Goal: Information Seeking & Learning: Check status

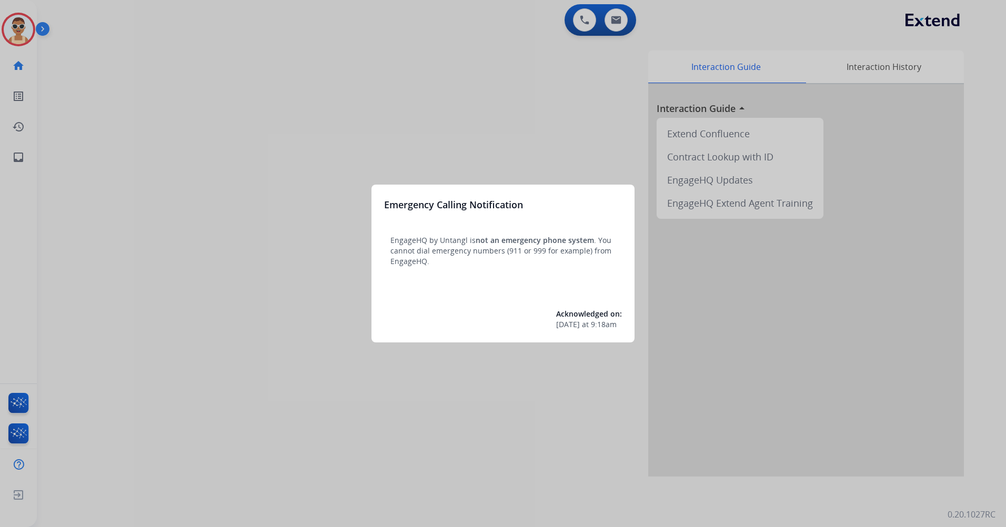
click at [291, 129] on div at bounding box center [503, 263] width 1006 height 527
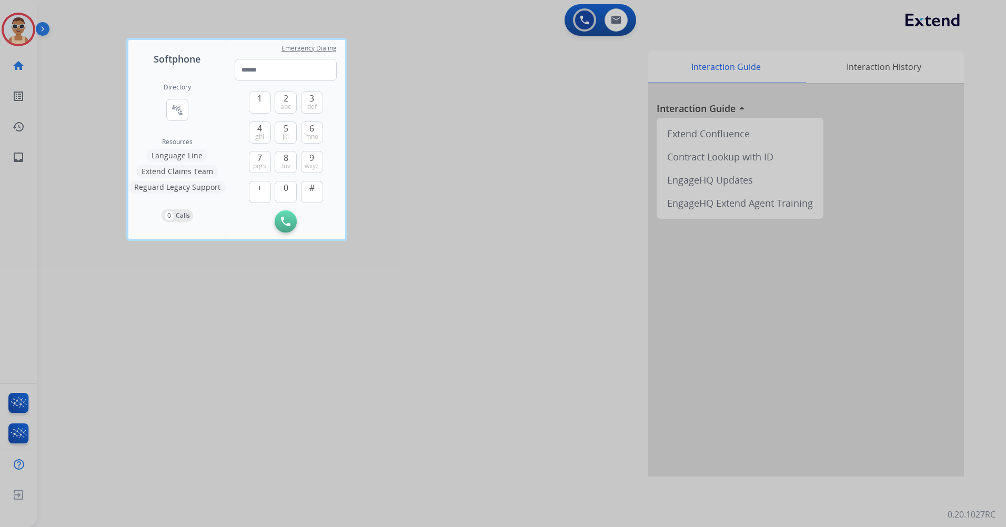
click at [305, 341] on div at bounding box center [503, 263] width 1006 height 527
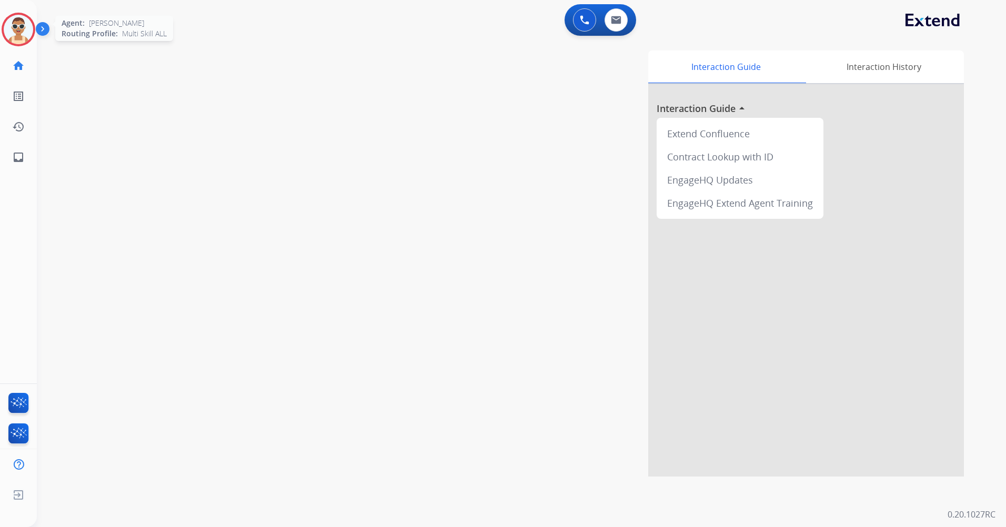
click at [27, 18] on img at bounding box center [18, 29] width 29 height 29
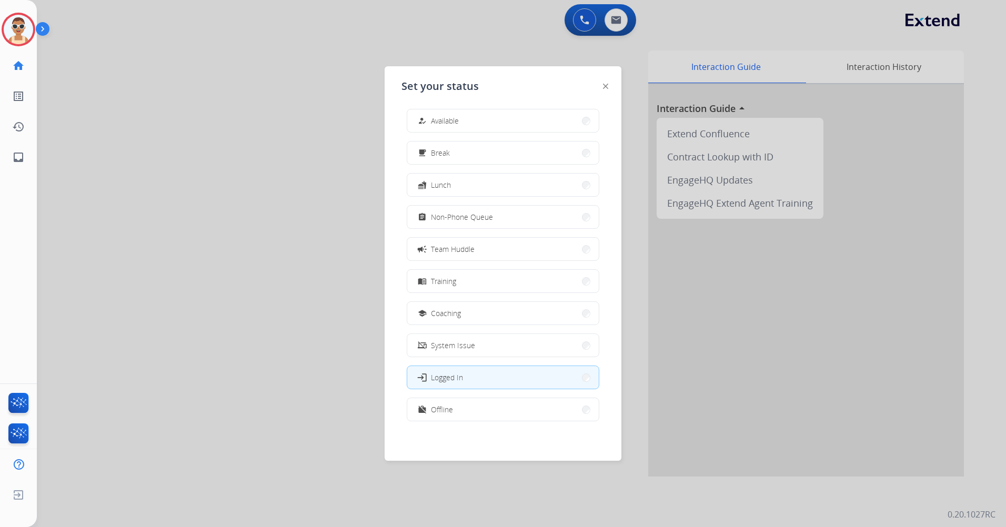
scroll to position [3, 0]
drag, startPoint x: 509, startPoint y: 412, endPoint x: 616, endPoint y: 177, distance: 258.6
click at [509, 411] on button "work_off Offline" at bounding box center [503, 409] width 192 height 23
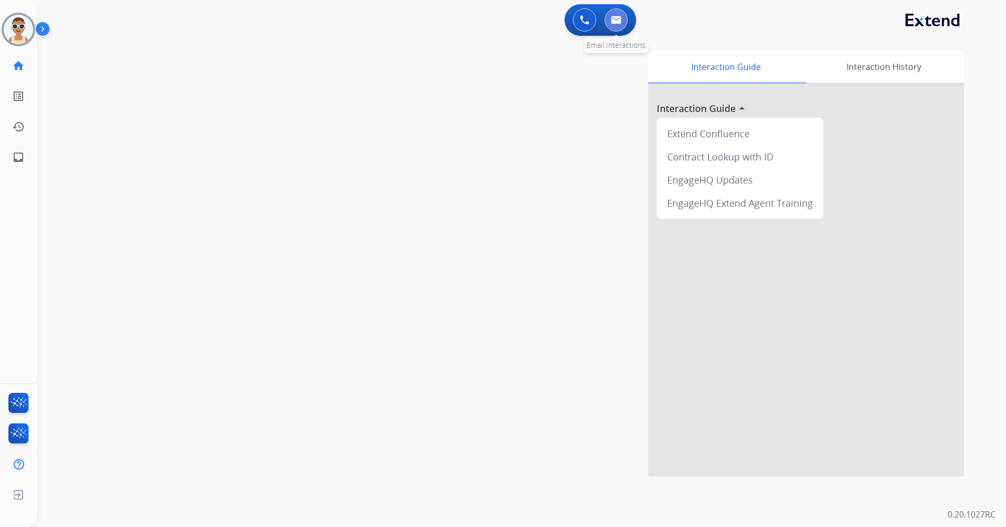
click at [613, 16] on img at bounding box center [616, 20] width 11 height 8
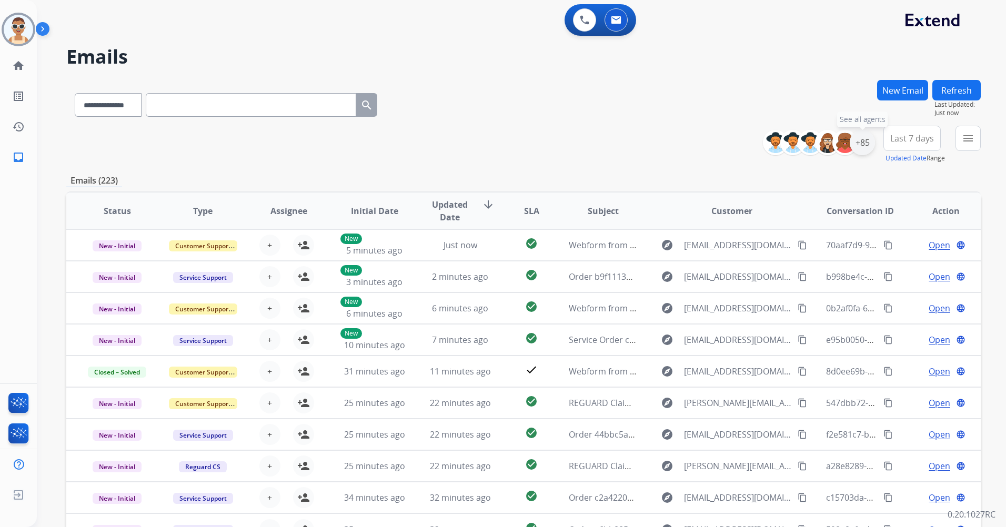
click at [862, 143] on div "+85" at bounding box center [862, 142] width 25 height 25
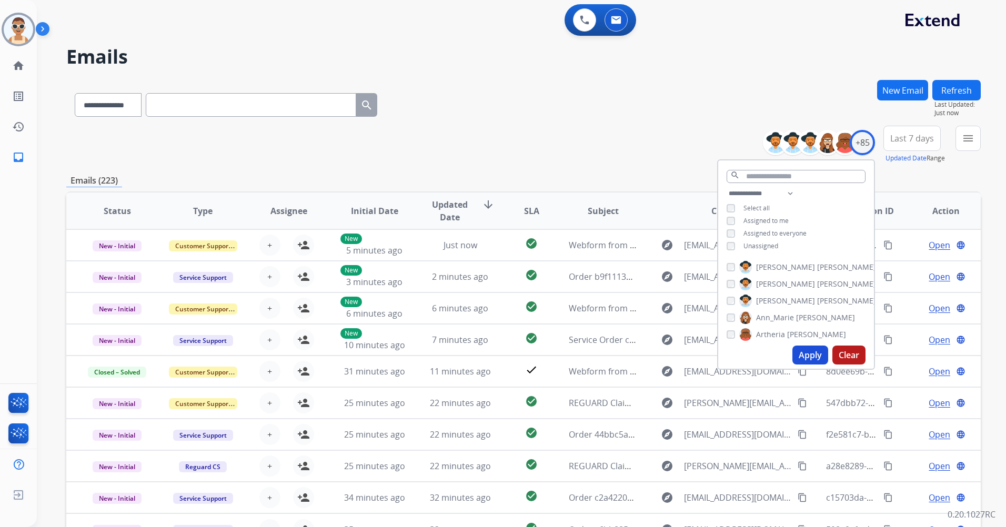
click at [770, 219] on span "Assigned to me" at bounding box center [766, 220] width 45 height 9
click at [811, 353] on button "Apply" at bounding box center [811, 355] width 36 height 19
click at [915, 139] on span "Last 7 days" at bounding box center [913, 138] width 44 height 4
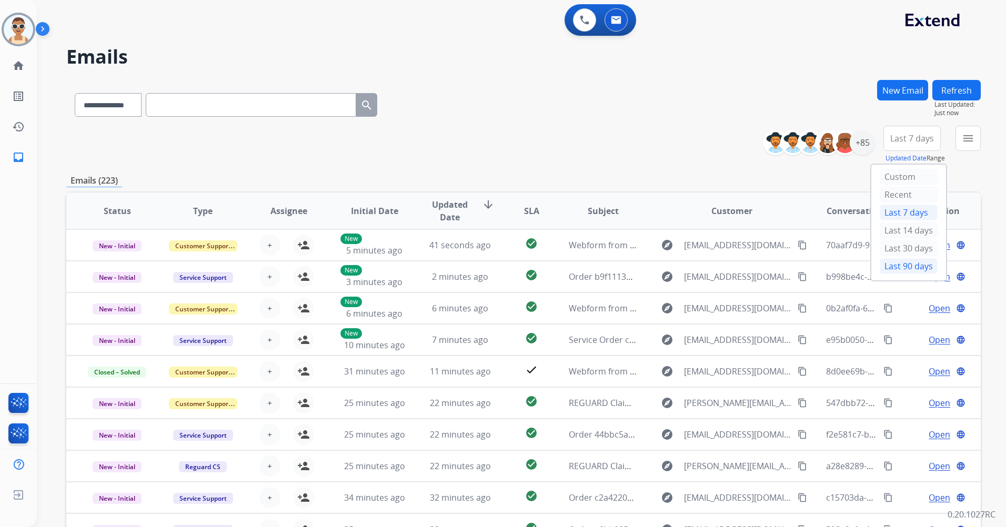
click at [891, 269] on div "Last 90 days" at bounding box center [909, 266] width 58 height 16
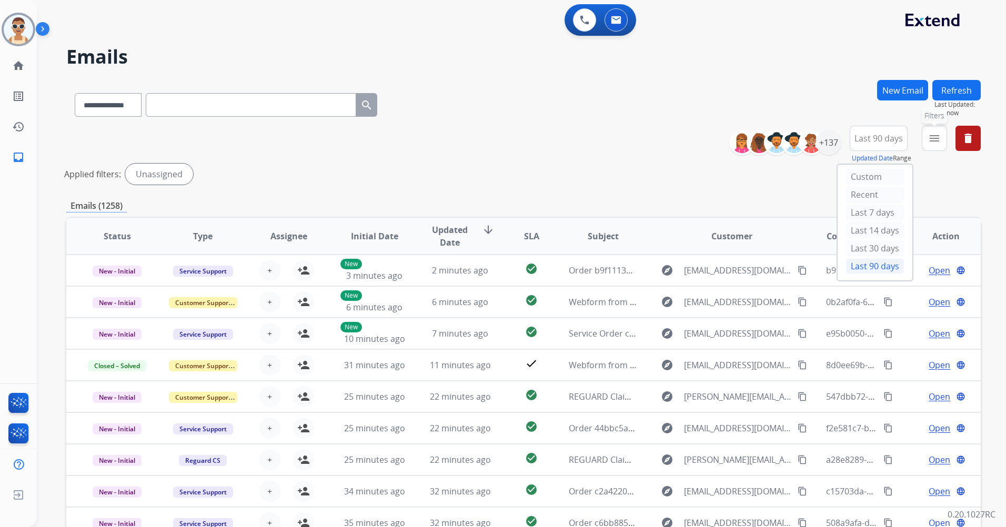
click at [934, 135] on mat-icon "menu" at bounding box center [934, 138] width 13 height 13
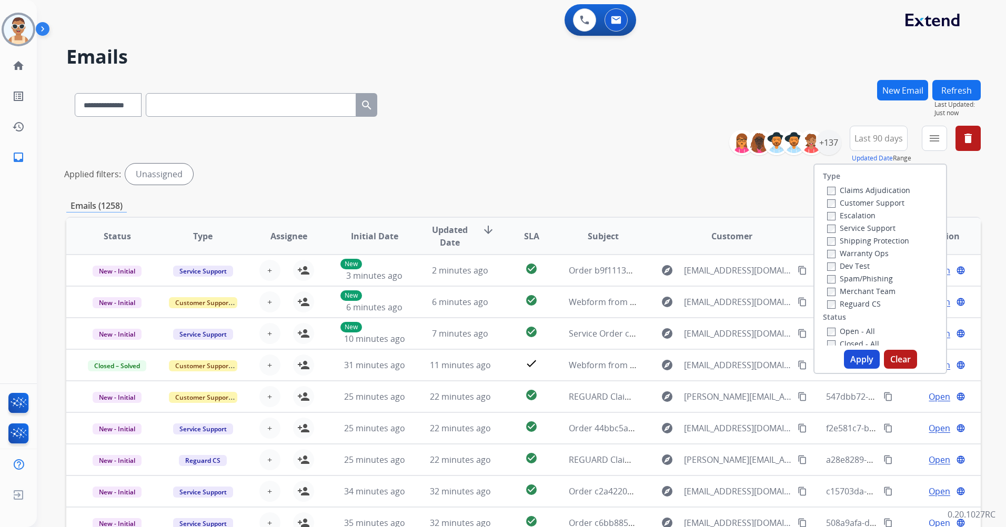
click at [875, 201] on label "Customer Support" at bounding box center [865, 203] width 77 height 10
click at [882, 239] on label "Shipping Protection" at bounding box center [868, 241] width 82 height 10
click at [855, 304] on label "Reguard CS" at bounding box center [854, 304] width 54 height 10
click at [839, 333] on label "Open - All" at bounding box center [851, 331] width 48 height 10
click at [856, 359] on button "Apply" at bounding box center [862, 359] width 36 height 19
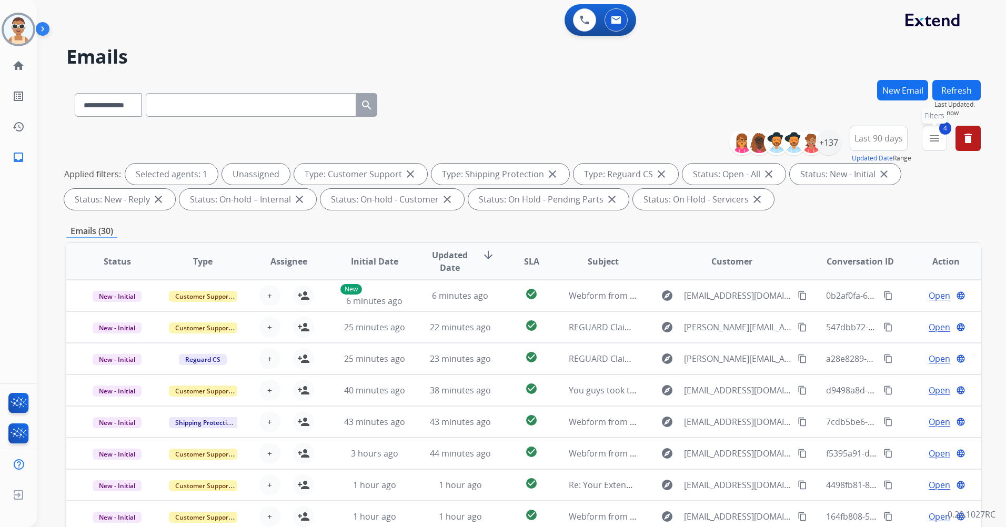
drag, startPoint x: 932, startPoint y: 139, endPoint x: 921, endPoint y: 171, distance: 33.5
click at [932, 139] on mat-icon "menu" at bounding box center [934, 138] width 13 height 13
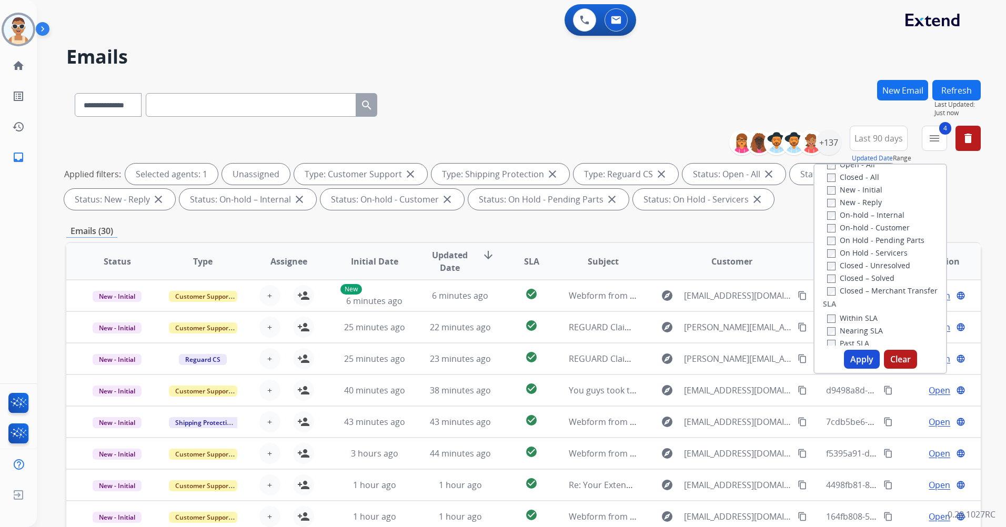
scroll to position [211, 0]
click at [861, 287] on label "Nearing SLA" at bounding box center [855, 287] width 56 height 10
click at [848, 283] on label "Nearing SLA" at bounding box center [855, 287] width 56 height 10
click at [852, 294] on div "Past SLA" at bounding box center [855, 299] width 56 height 13
click at [851, 300] on label "Past SLA" at bounding box center [848, 300] width 42 height 10
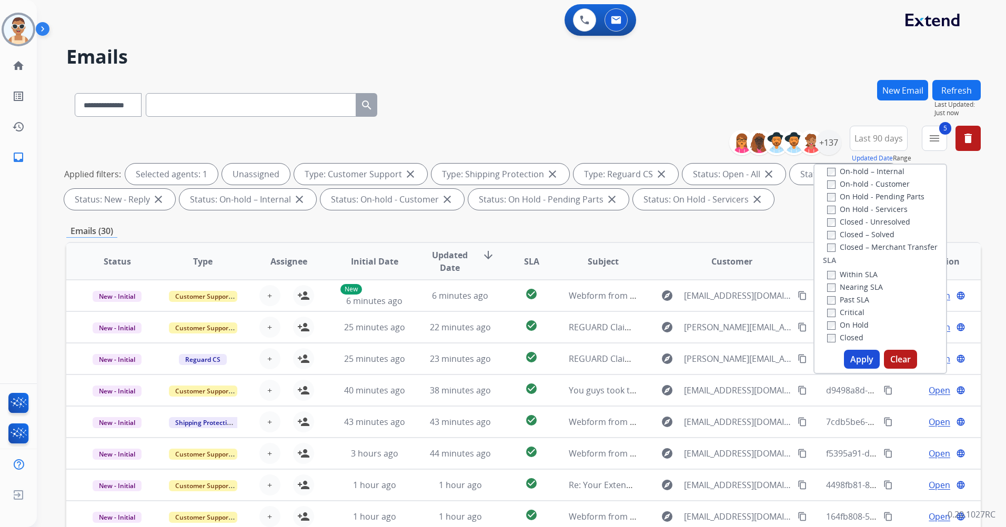
click at [849, 315] on label "Critical" at bounding box center [845, 312] width 37 height 10
drag, startPoint x: 855, startPoint y: 355, endPoint x: 856, endPoint y: 346, distance: 9.5
click at [855, 355] on button "Apply" at bounding box center [862, 359] width 36 height 19
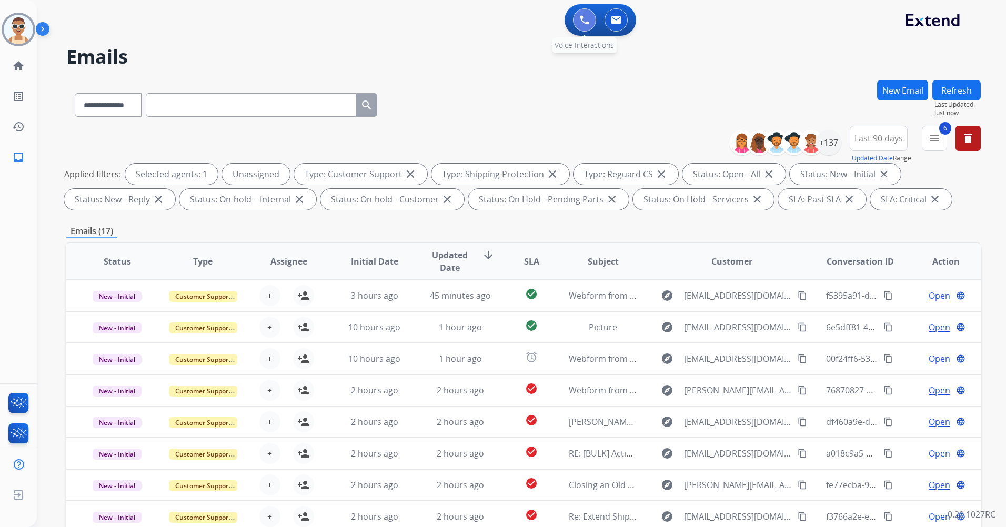
click at [578, 15] on button at bounding box center [584, 19] width 23 height 23
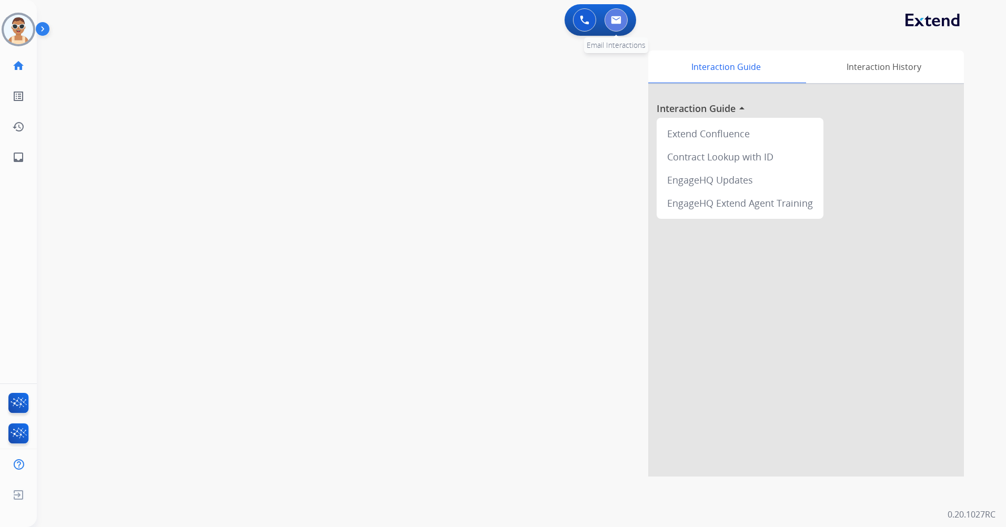
click at [608, 21] on button at bounding box center [616, 19] width 23 height 23
select select "**********"
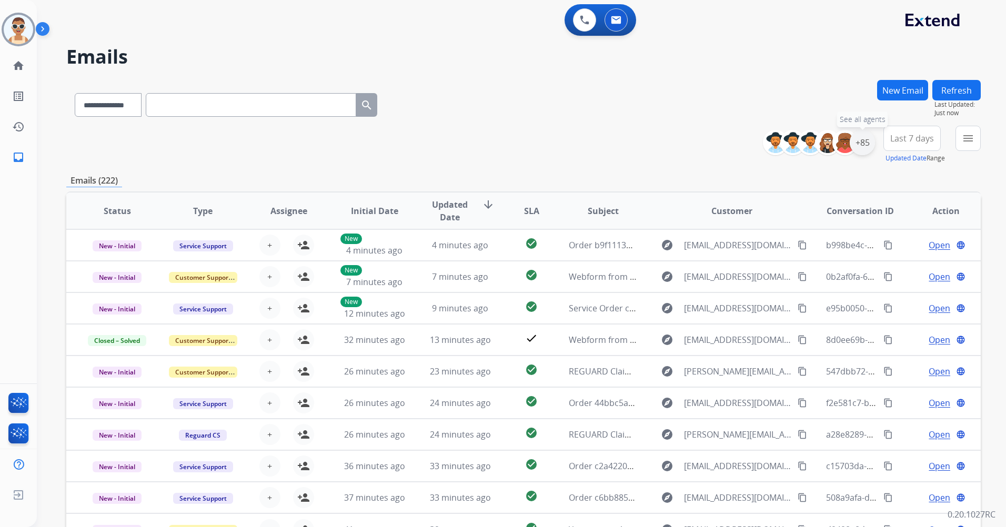
click at [861, 147] on div "+85" at bounding box center [862, 142] width 25 height 25
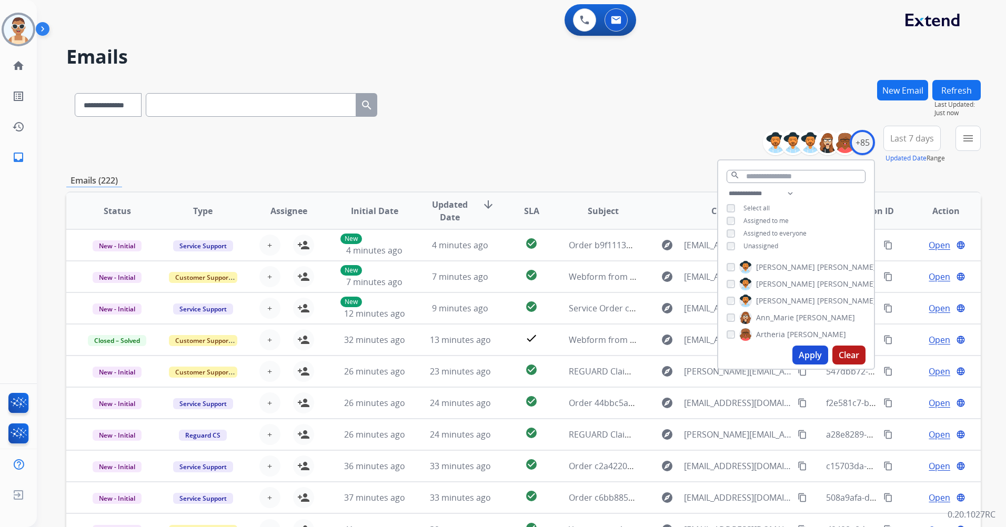
click at [775, 243] on span "Unassigned" at bounding box center [761, 246] width 35 height 9
click at [771, 219] on span "Assigned to me" at bounding box center [766, 220] width 45 height 9
click at [792, 189] on select "**********" at bounding box center [763, 193] width 73 height 13
select select "**********"
click at [727, 187] on select "**********" at bounding box center [763, 193] width 73 height 13
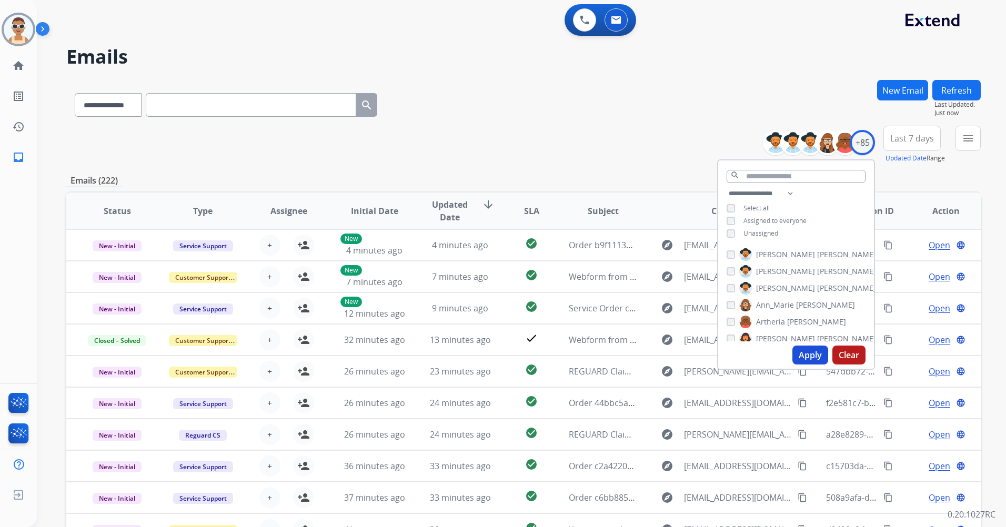
click at [782, 222] on span "Assigned to everyone" at bounding box center [775, 220] width 63 height 9
click at [811, 350] on button "Apply" at bounding box center [811, 355] width 36 height 19
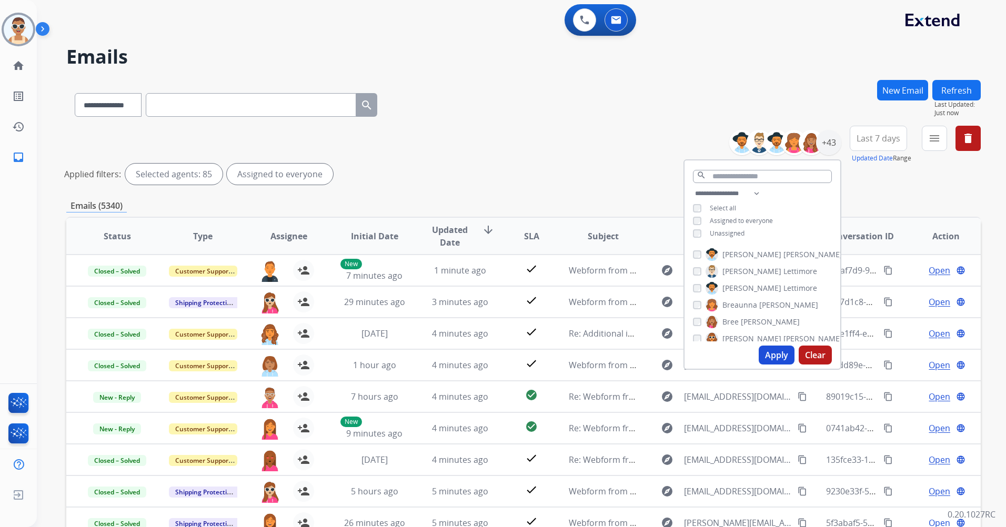
click at [770, 361] on button "Apply" at bounding box center [777, 355] width 36 height 19
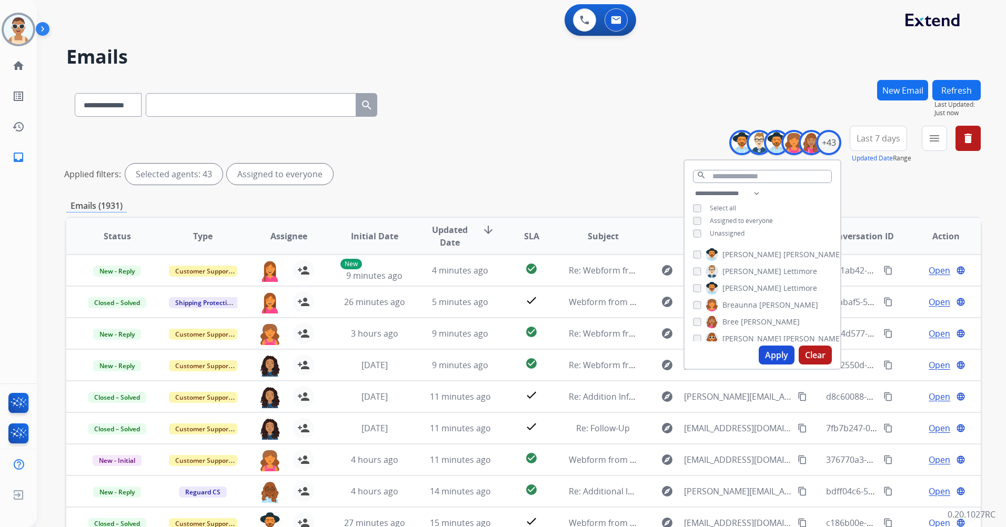
click at [769, 350] on button "Apply" at bounding box center [777, 355] width 36 height 19
click at [763, 354] on button "Apply" at bounding box center [777, 355] width 36 height 19
click at [882, 131] on button "Last 7 days" at bounding box center [878, 138] width 57 height 25
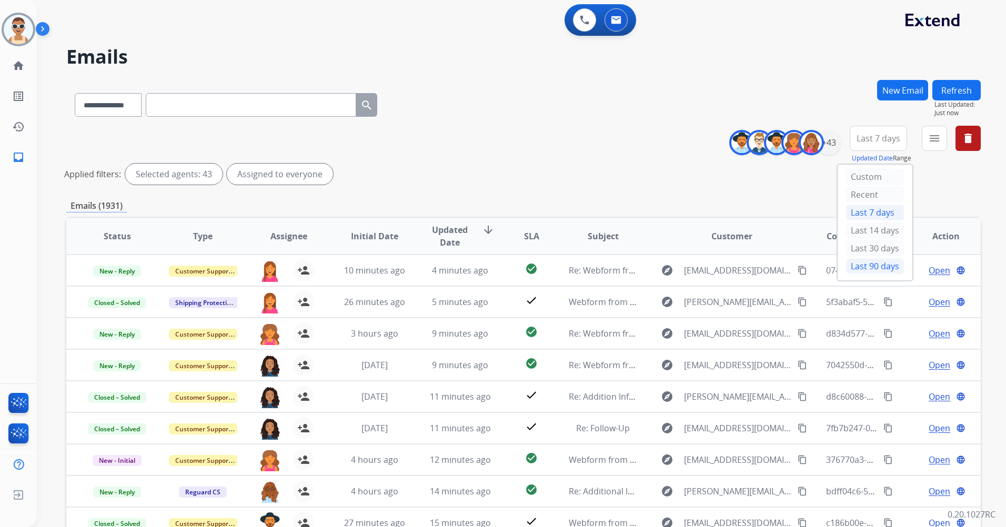
click at [863, 265] on div "Last 90 days" at bounding box center [875, 266] width 58 height 16
click at [947, 127] on div "**********" at bounding box center [859, 145] width 244 height 38
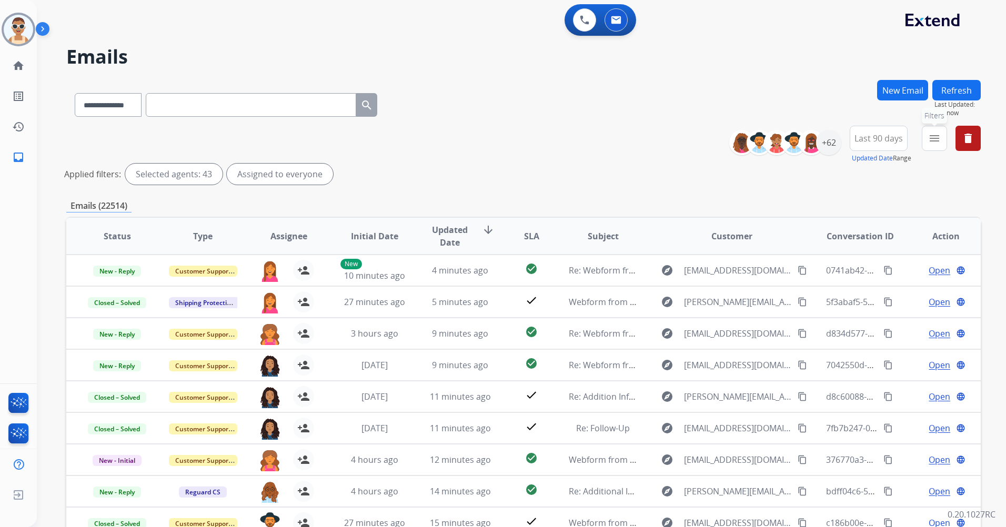
click at [936, 132] on button "menu Filters" at bounding box center [934, 138] width 25 height 25
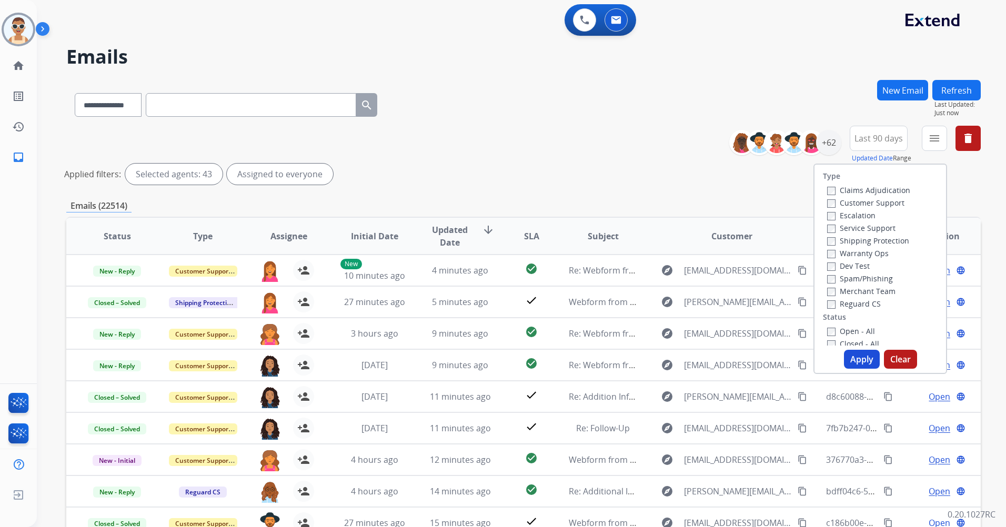
click at [886, 204] on label "Customer Support" at bounding box center [865, 203] width 77 height 10
drag, startPoint x: 886, startPoint y: 238, endPoint x: 889, endPoint y: 246, distance: 8.5
click at [885, 239] on label "Shipping Protection" at bounding box center [868, 241] width 82 height 10
click at [861, 303] on label "Reguard CS" at bounding box center [854, 304] width 54 height 10
click at [858, 329] on label "Open - All" at bounding box center [851, 331] width 48 height 10
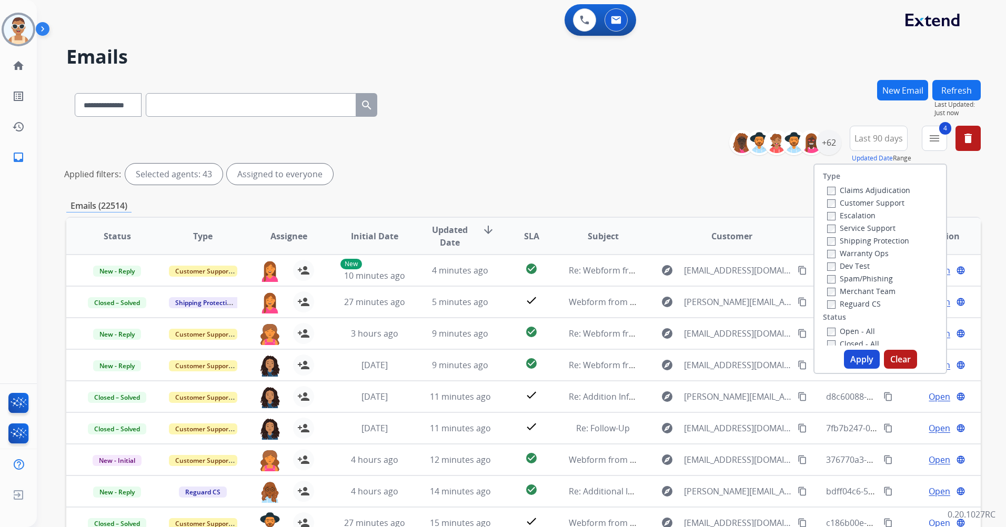
click at [855, 360] on button "Apply" at bounding box center [862, 359] width 36 height 19
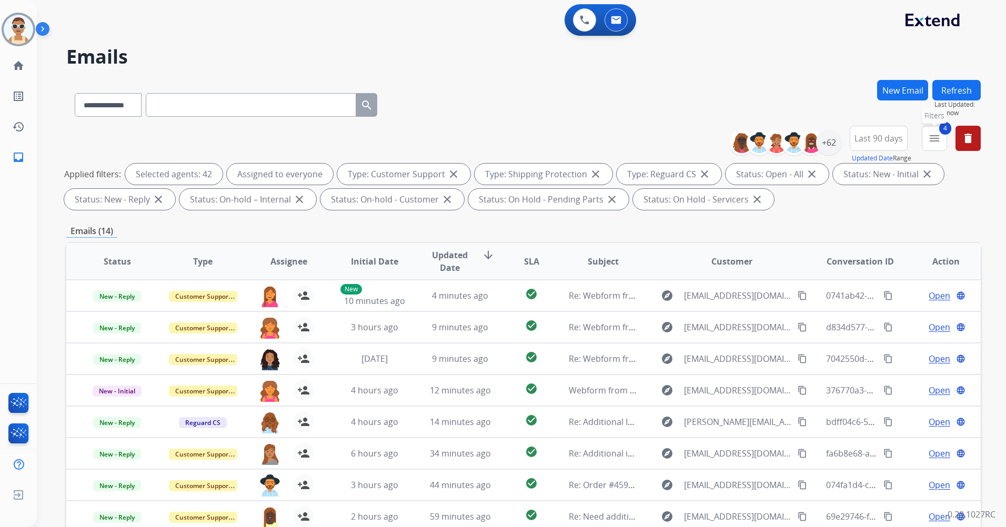
click at [936, 134] on mat-icon "menu" at bounding box center [934, 138] width 13 height 13
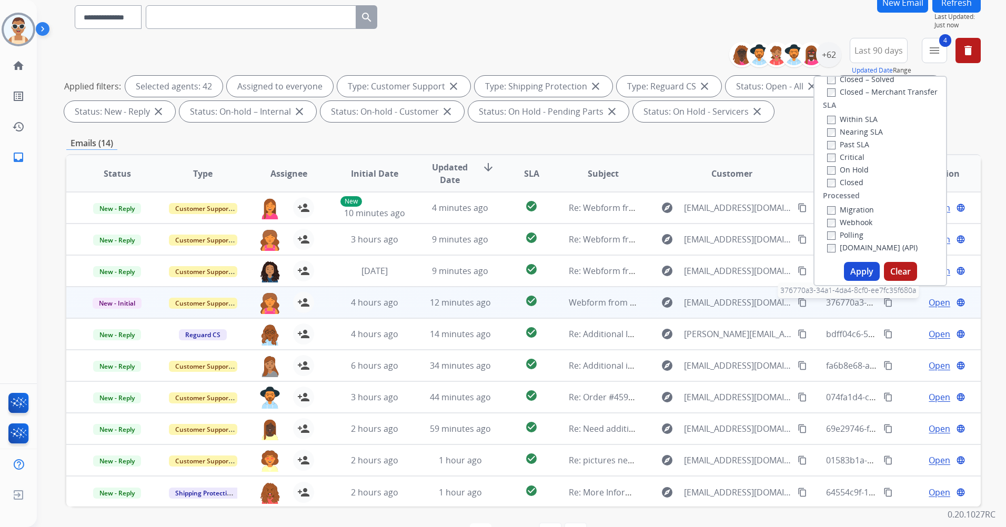
scroll to position [122, 0]
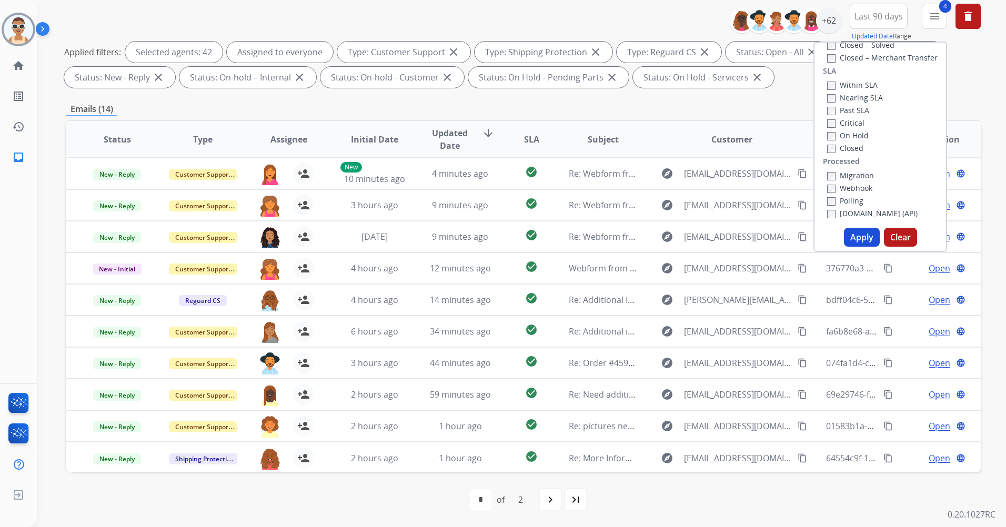
click at [844, 107] on label "Past SLA" at bounding box center [848, 110] width 42 height 10
click at [845, 120] on label "Critical" at bounding box center [845, 123] width 37 height 10
click at [863, 235] on button "Apply" at bounding box center [862, 237] width 36 height 19
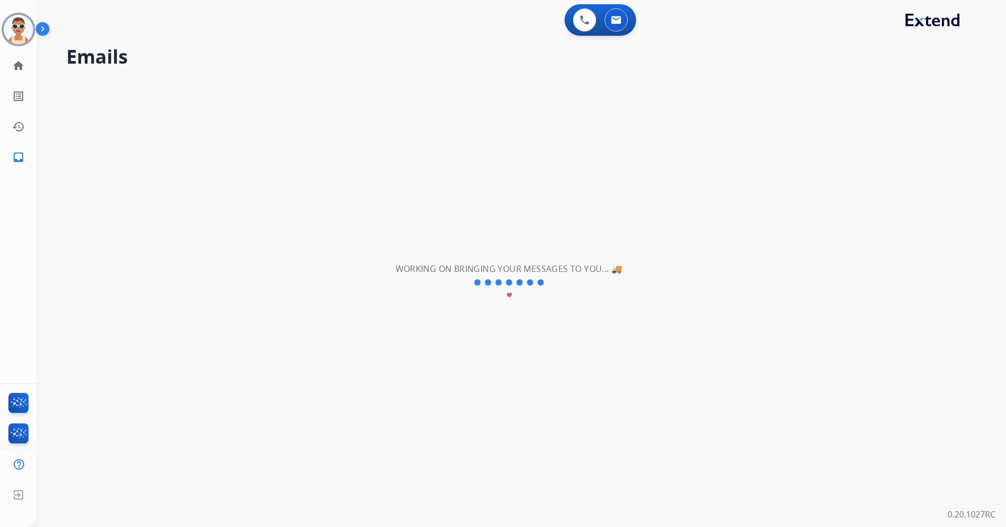
scroll to position [0, 0]
